Goal: Task Accomplishment & Management: Manage account settings

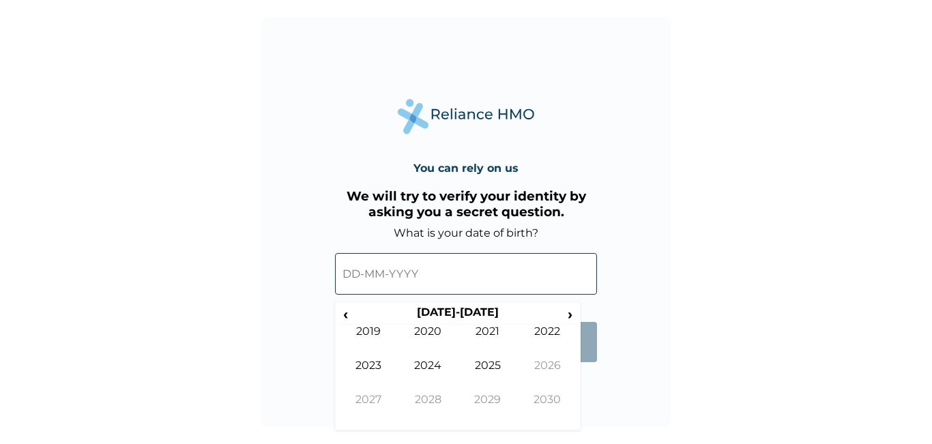
click at [432, 276] on input "text" at bounding box center [466, 274] width 262 height 42
click at [344, 314] on span "‹" at bounding box center [345, 314] width 14 height 17
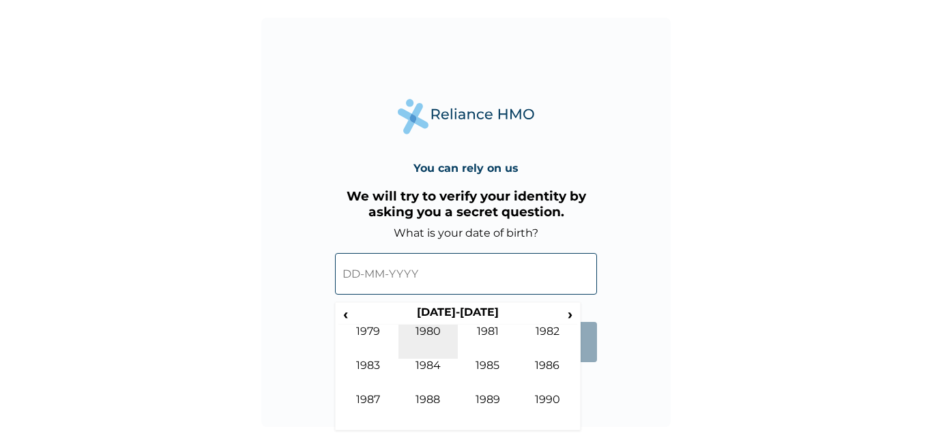
click at [420, 328] on td "1980" at bounding box center [428, 342] width 60 height 34
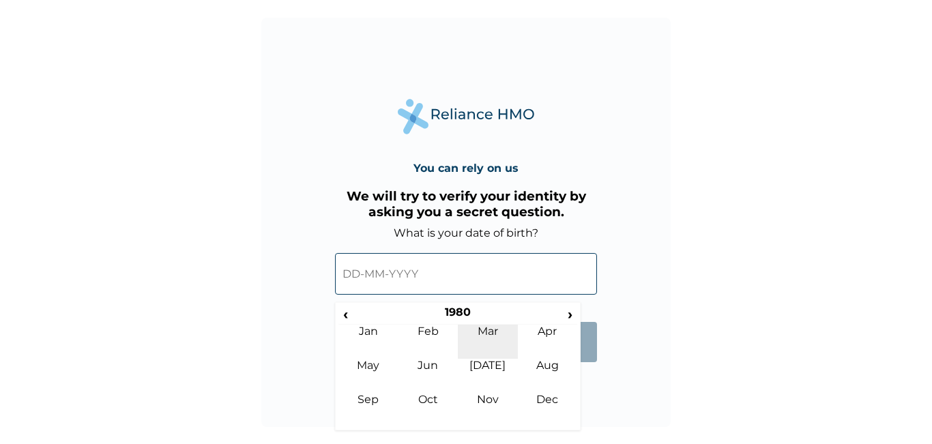
click at [486, 334] on td "Mar" at bounding box center [488, 342] width 60 height 34
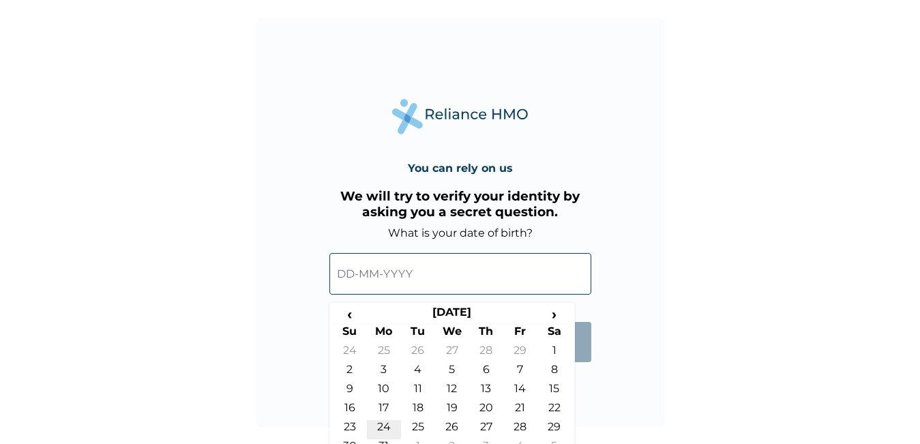
click at [387, 424] on td "24" at bounding box center [384, 429] width 34 height 19
type input "[DATE]"
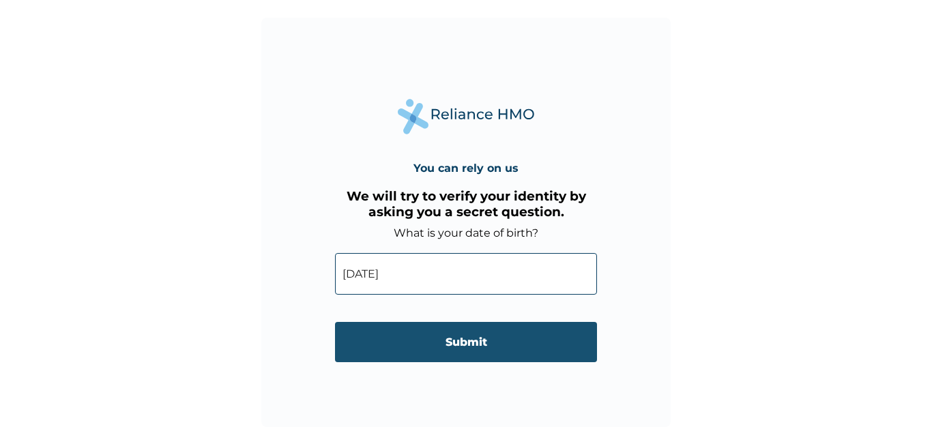
click at [466, 345] on input "Submit" at bounding box center [466, 342] width 262 height 40
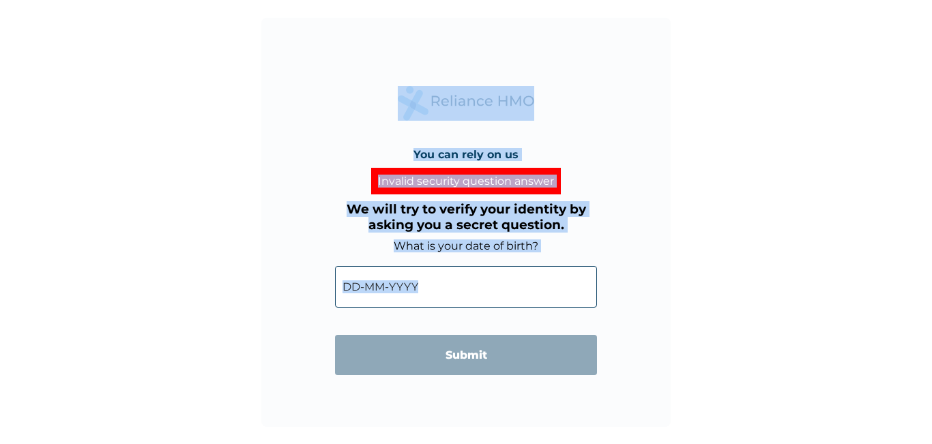
drag, startPoint x: 309, startPoint y: 61, endPoint x: 460, endPoint y: 389, distance: 361.1
click at [417, 405] on div "You can rely on us Invalid security question answer We will try to verify your …" at bounding box center [465, 222] width 409 height 409
click at [492, 44] on div "You can rely on us Invalid security question answer We will try to verify your …" at bounding box center [465, 222] width 409 height 409
